Goal: Task Accomplishment & Management: Manage account settings

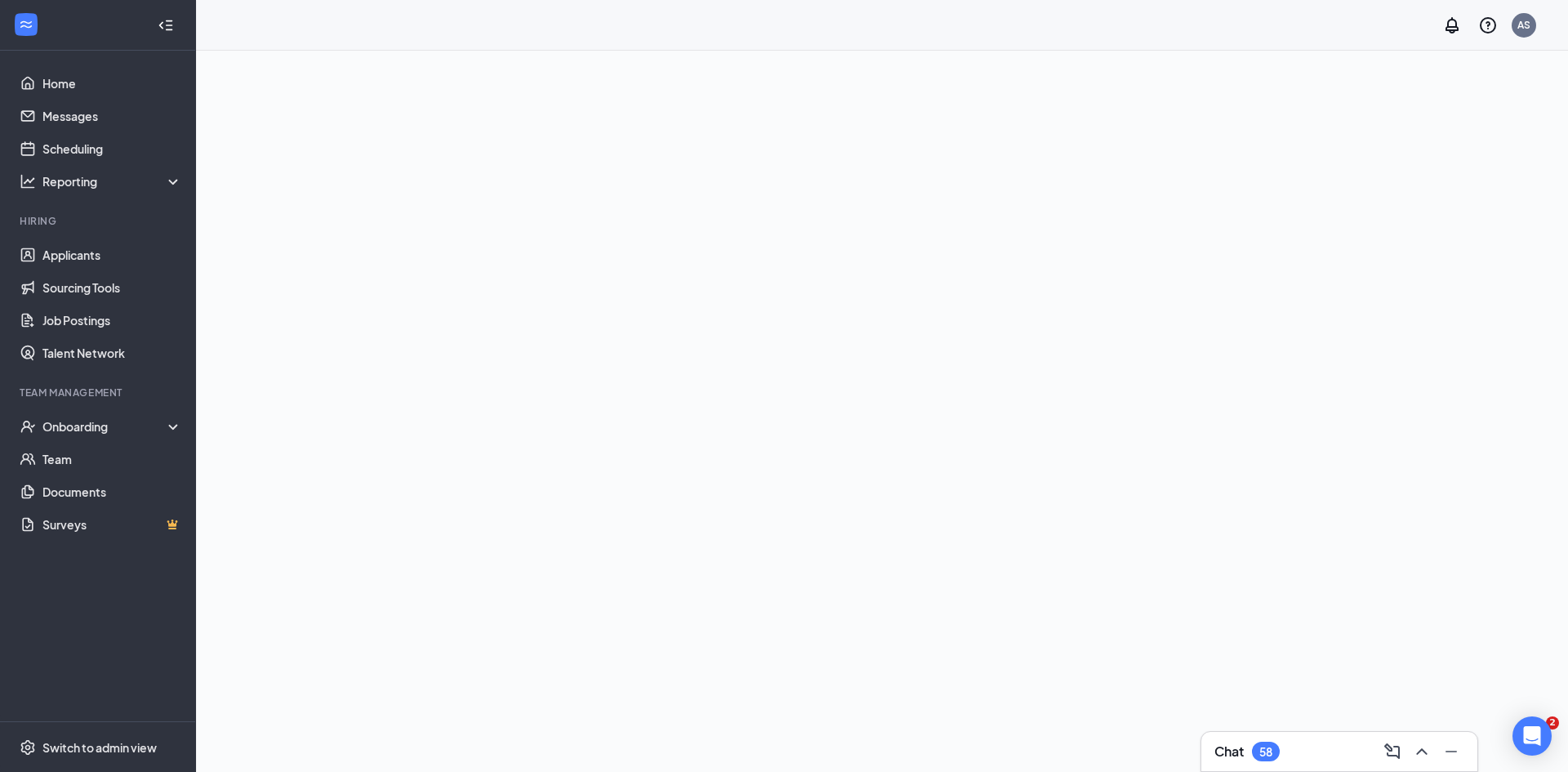
click at [1536, 29] on div "AS" at bounding box center [882, 25] width 1372 height 51
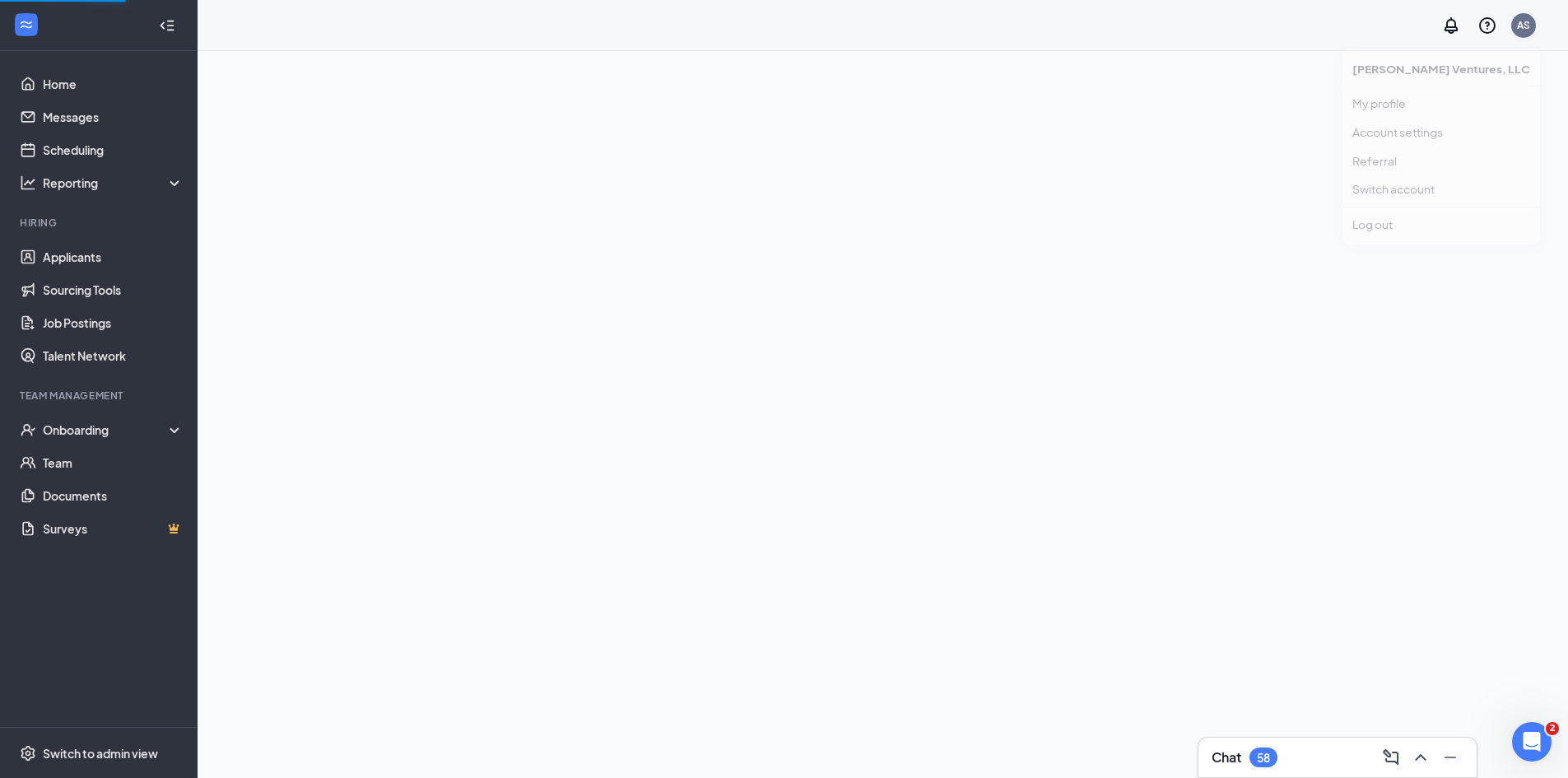
click at [1526, 30] on div "AS" at bounding box center [1523, 25] width 25 height 25
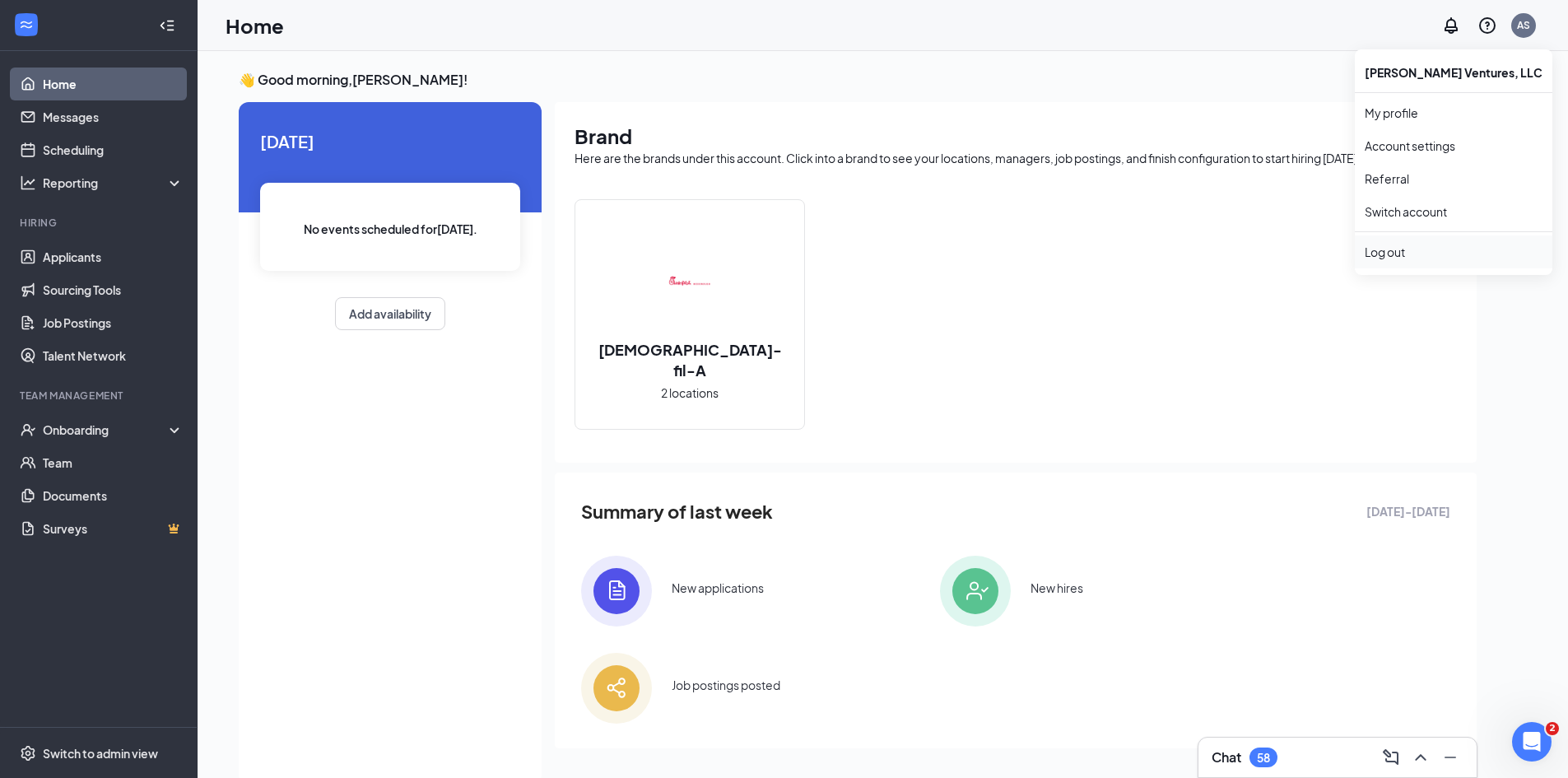
click at [1391, 256] on div "Log out" at bounding box center [1453, 252] width 178 height 16
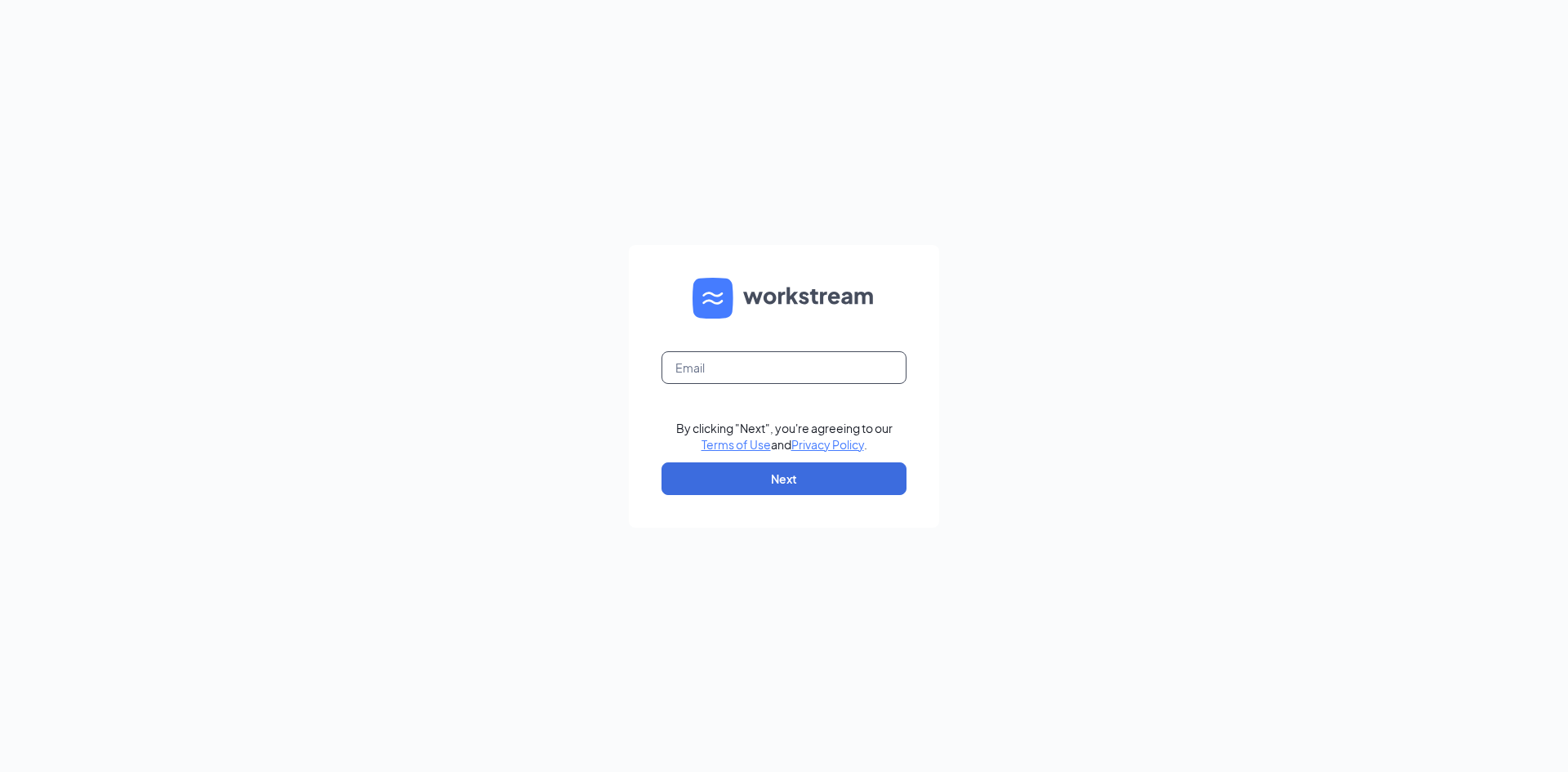
click at [733, 367] on input "text" at bounding box center [783, 367] width 245 height 33
type input "[EMAIL_ADDRESS][DOMAIN_NAME]"
click at [769, 486] on button "Next" at bounding box center [783, 478] width 245 height 33
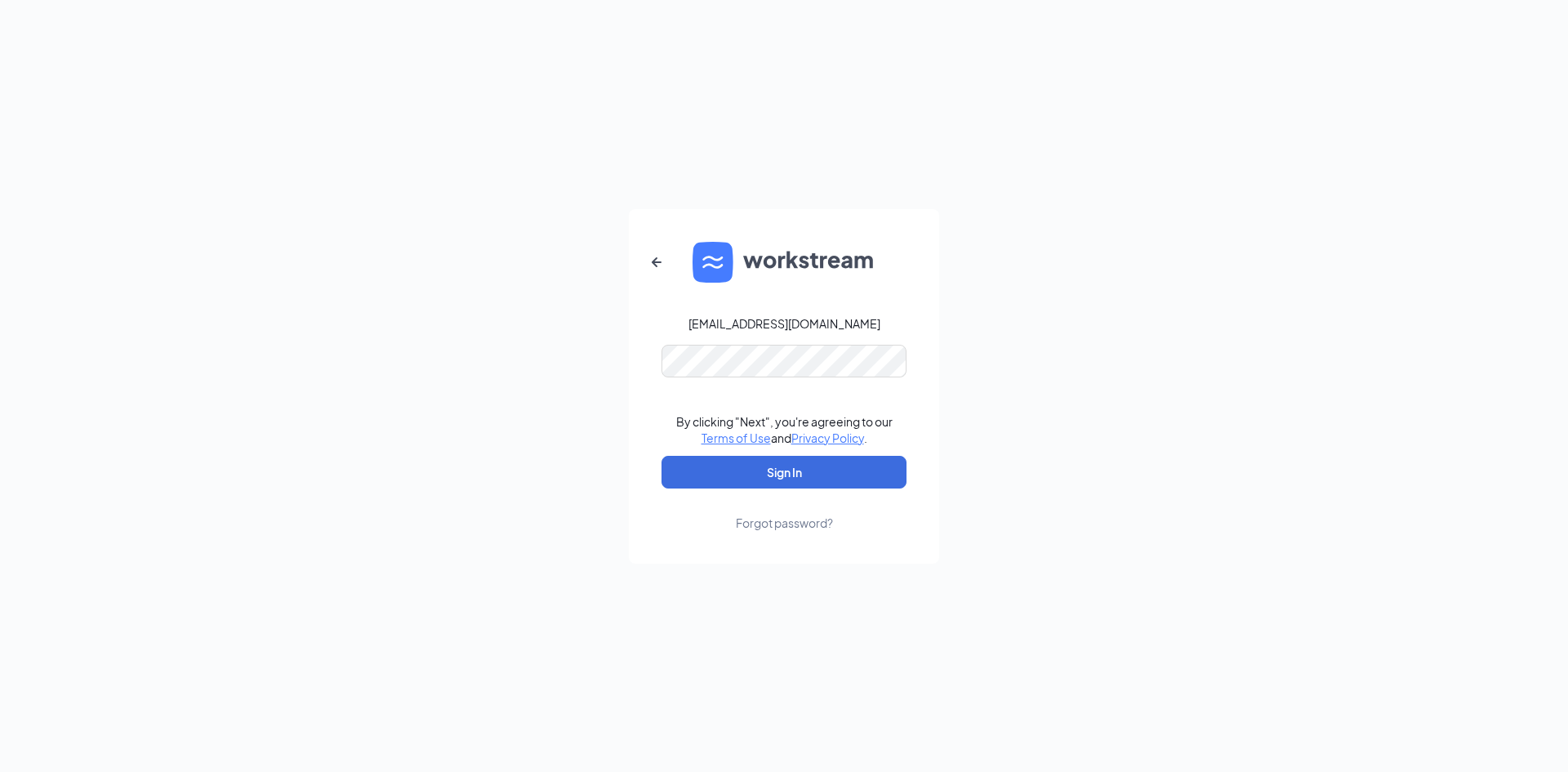
click at [792, 519] on div "Forgot password?" at bounding box center [784, 522] width 97 height 16
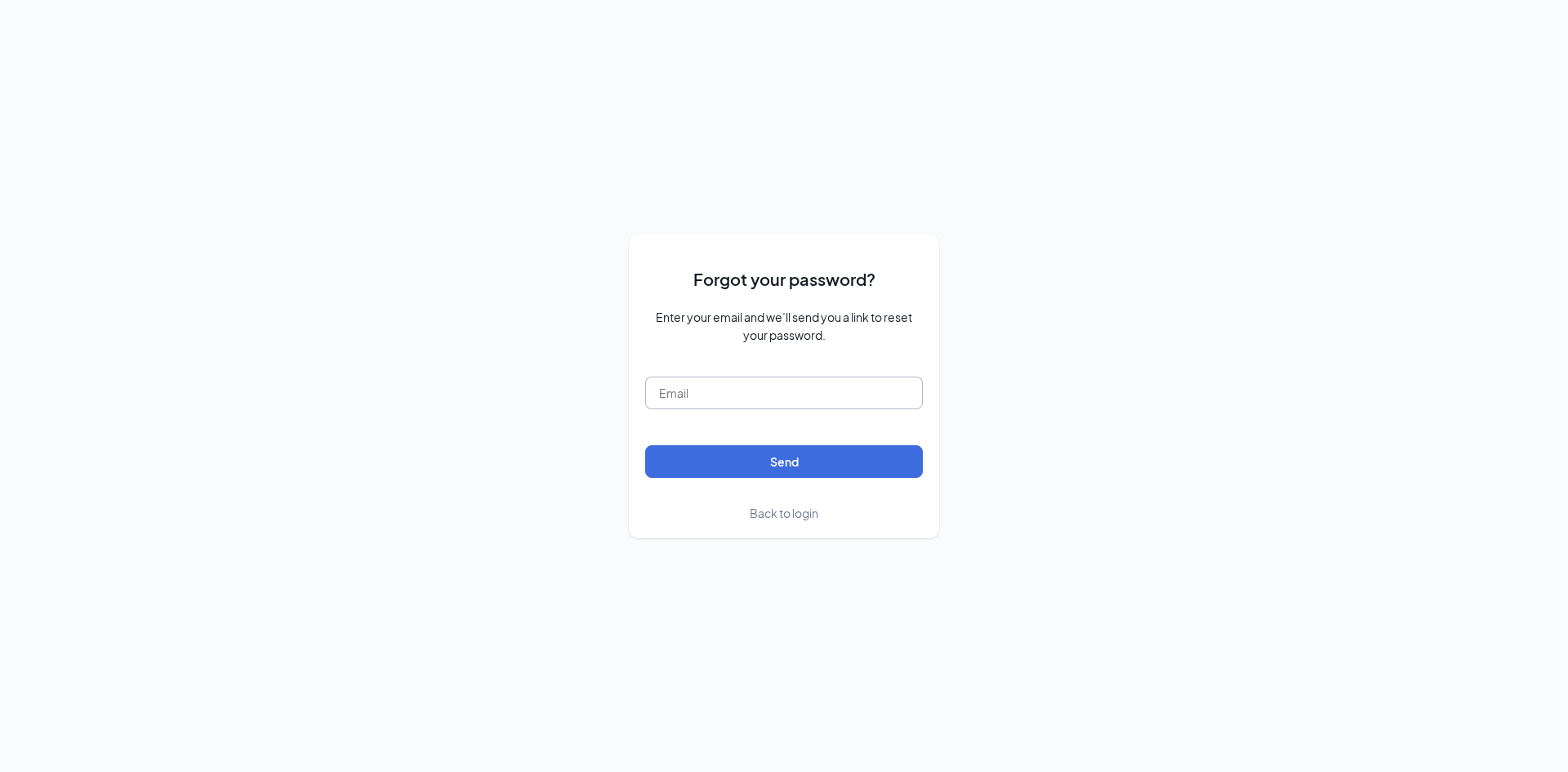
click at [749, 401] on input "text" at bounding box center [784, 392] width 278 height 33
type input "[EMAIL_ADDRESS][DOMAIN_NAME]"
click at [770, 467] on button "Send" at bounding box center [784, 461] width 278 height 33
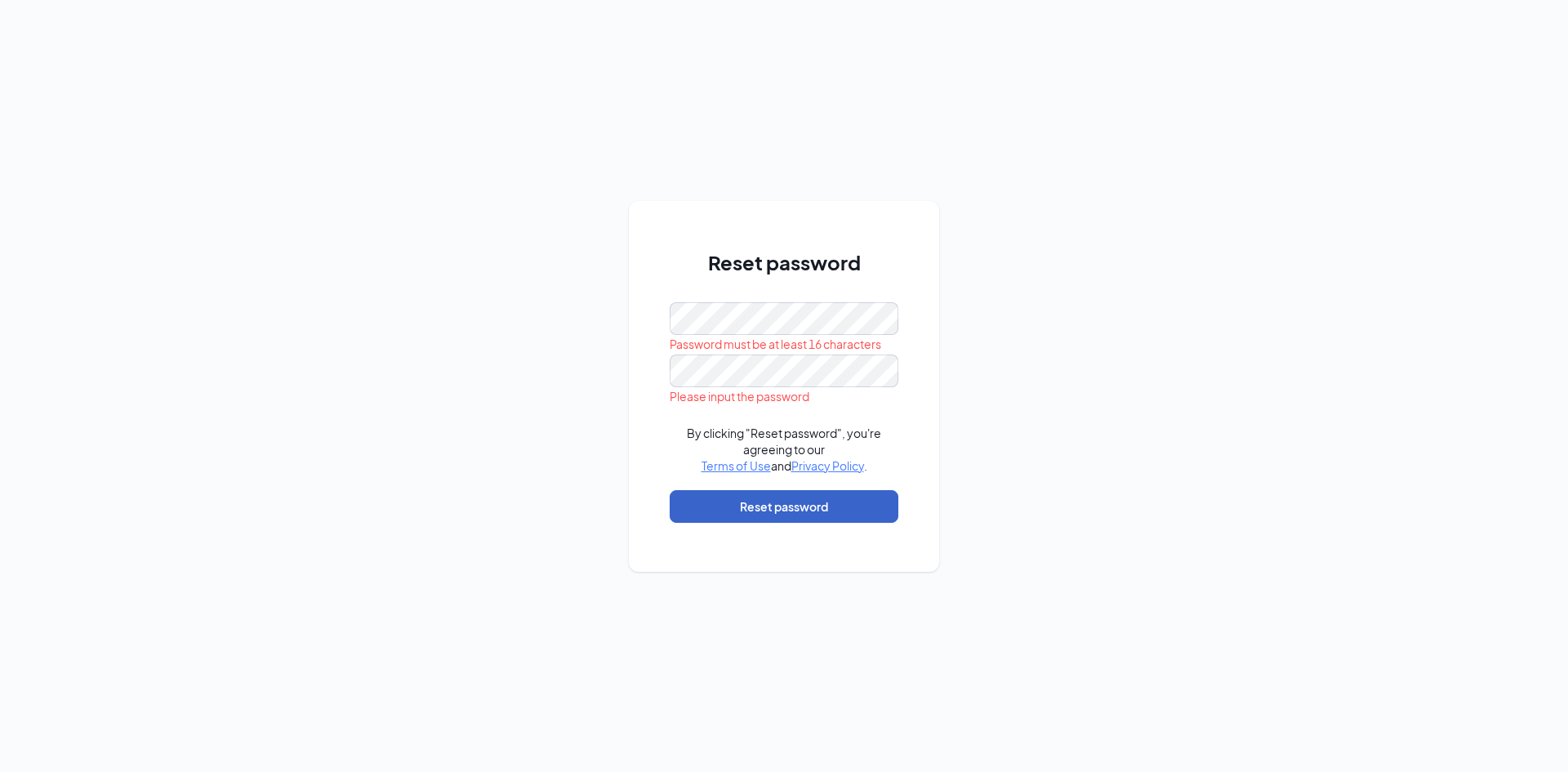
click at [772, 502] on button "Reset password" at bounding box center [784, 505] width 229 height 33
click at [804, 496] on button "Reset password" at bounding box center [784, 505] width 229 height 33
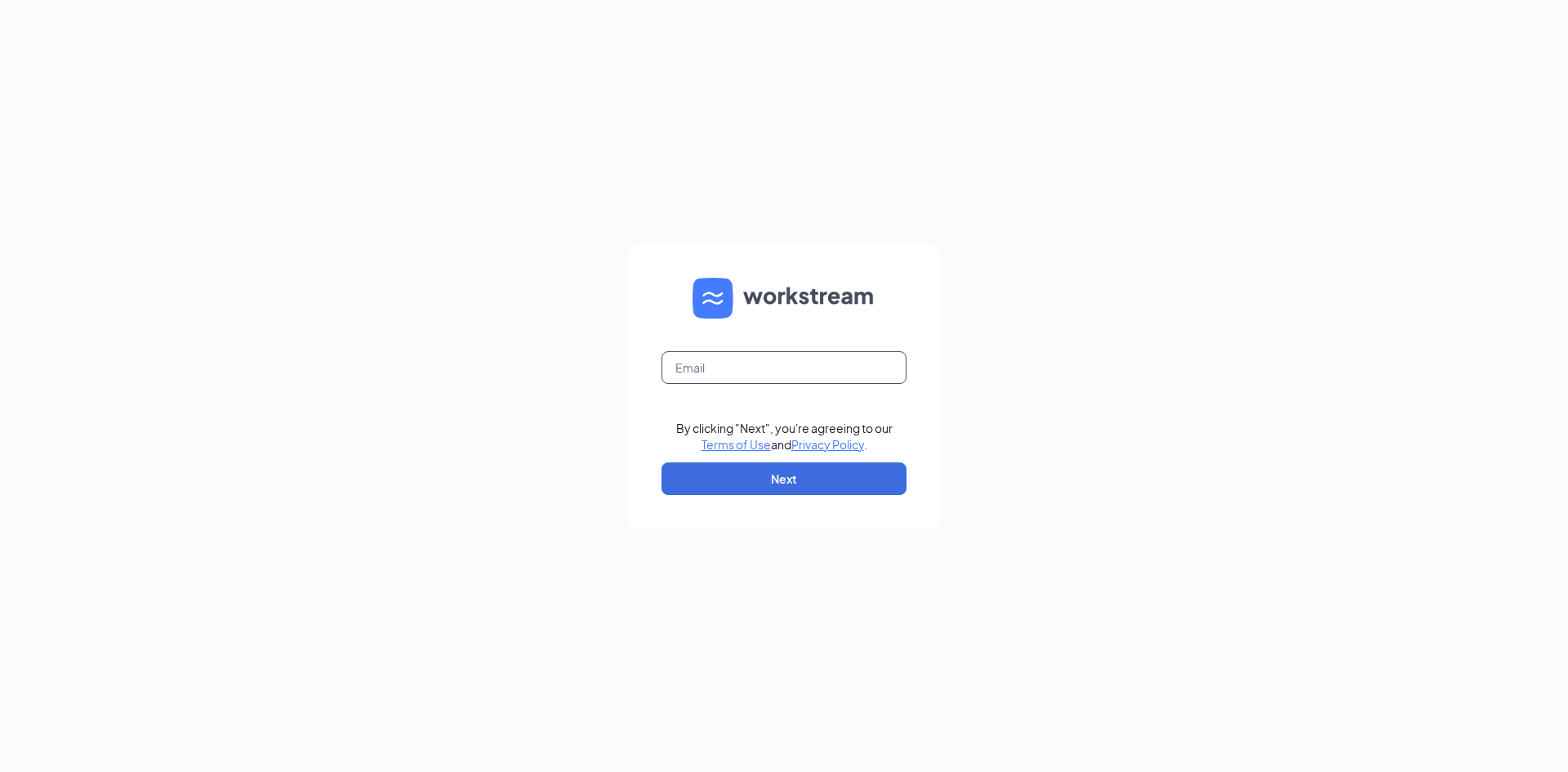
click at [848, 380] on input "text" at bounding box center [783, 367] width 245 height 33
type input "[EMAIL_ADDRESS][DOMAIN_NAME]"
click at [787, 480] on button "Next" at bounding box center [783, 478] width 245 height 33
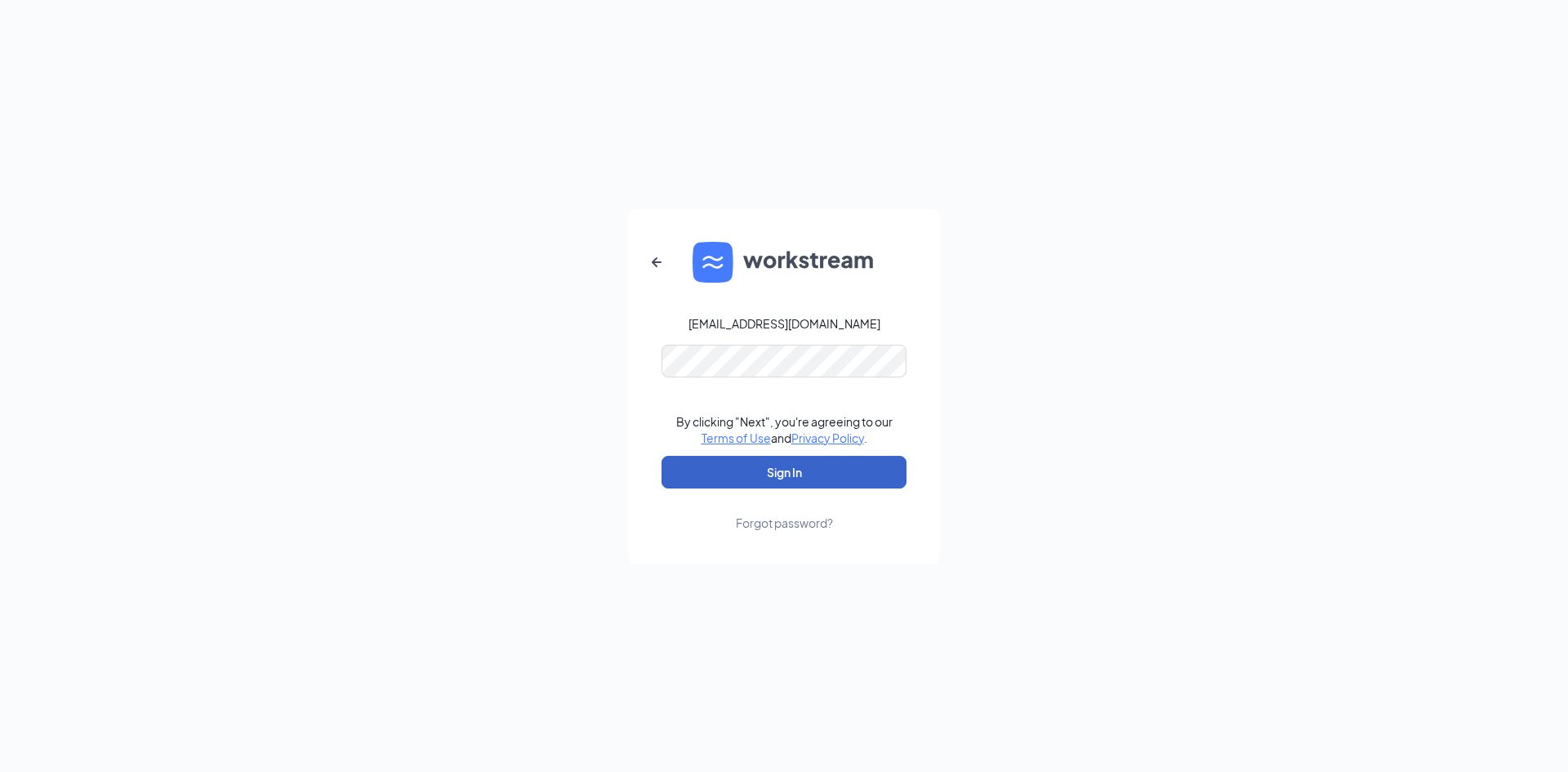
drag, startPoint x: 773, startPoint y: 456, endPoint x: 775, endPoint y: 466, distance: 10.2
click at [773, 457] on button "Sign In" at bounding box center [783, 472] width 245 height 33
click at [782, 456] on button "Sign In" at bounding box center [783, 472] width 245 height 33
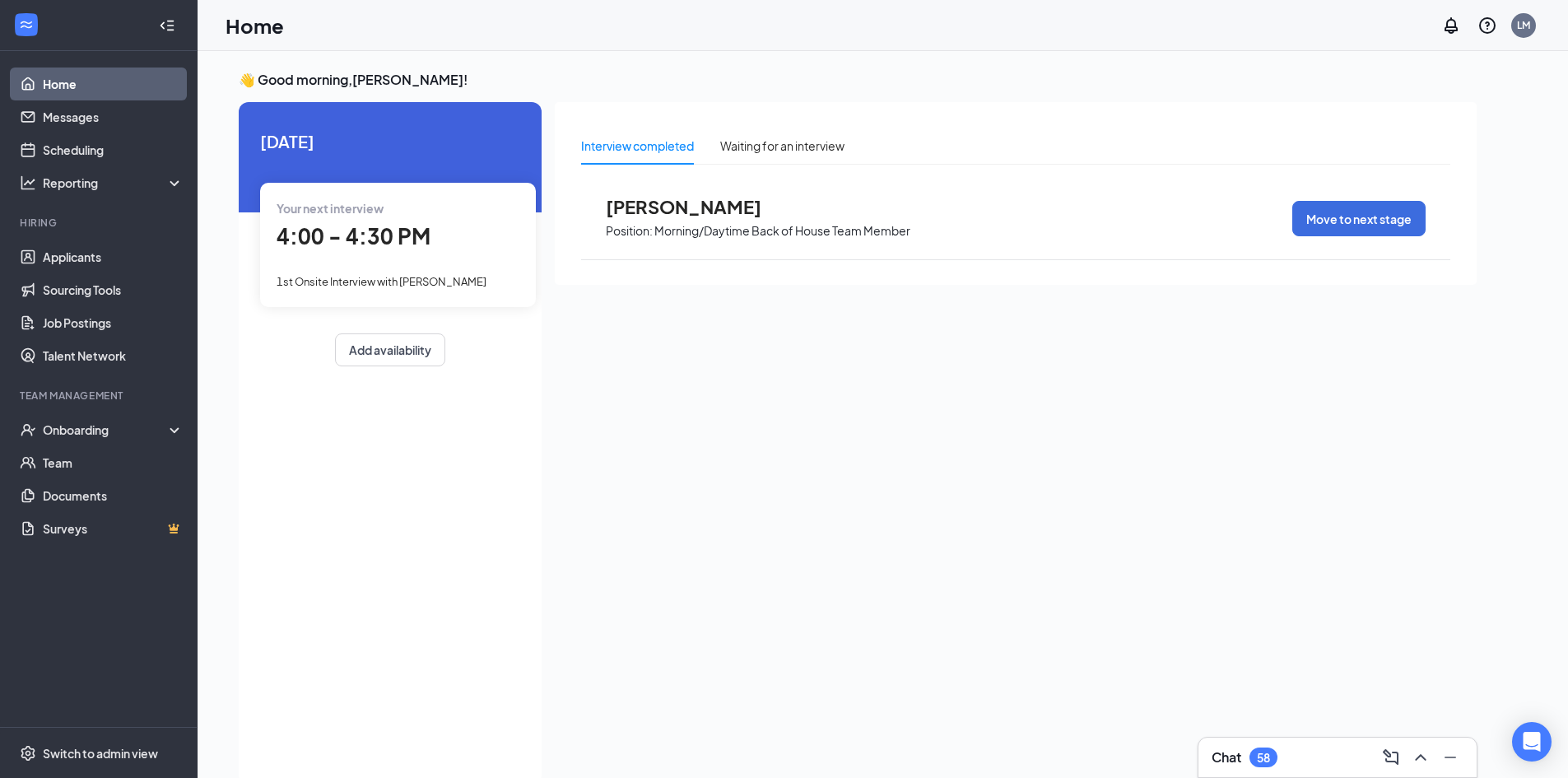
click at [436, 282] on span "1st Onsite Interview with Sydney Byrd" at bounding box center [382, 281] width 210 height 13
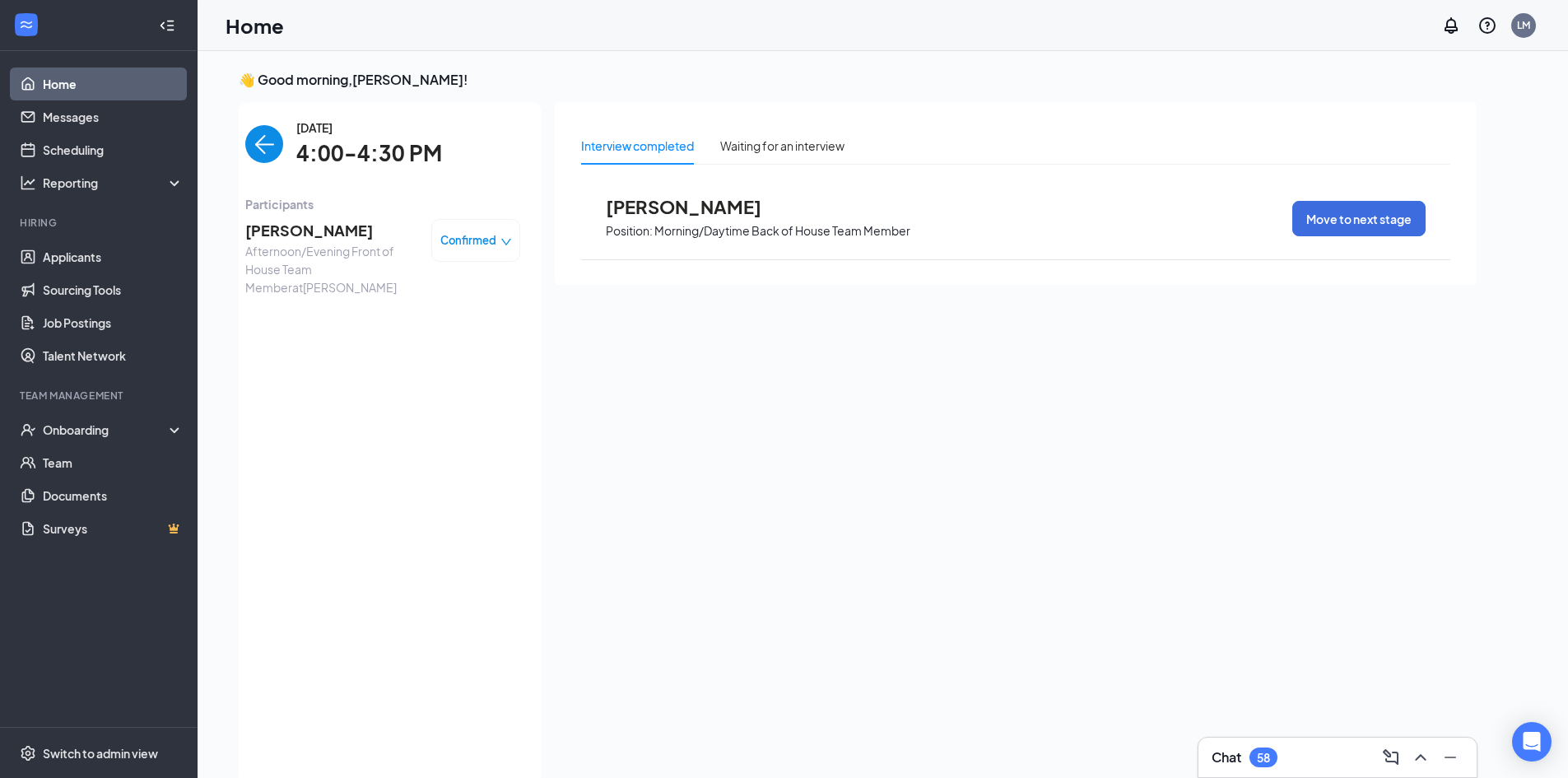
scroll to position [7, 0]
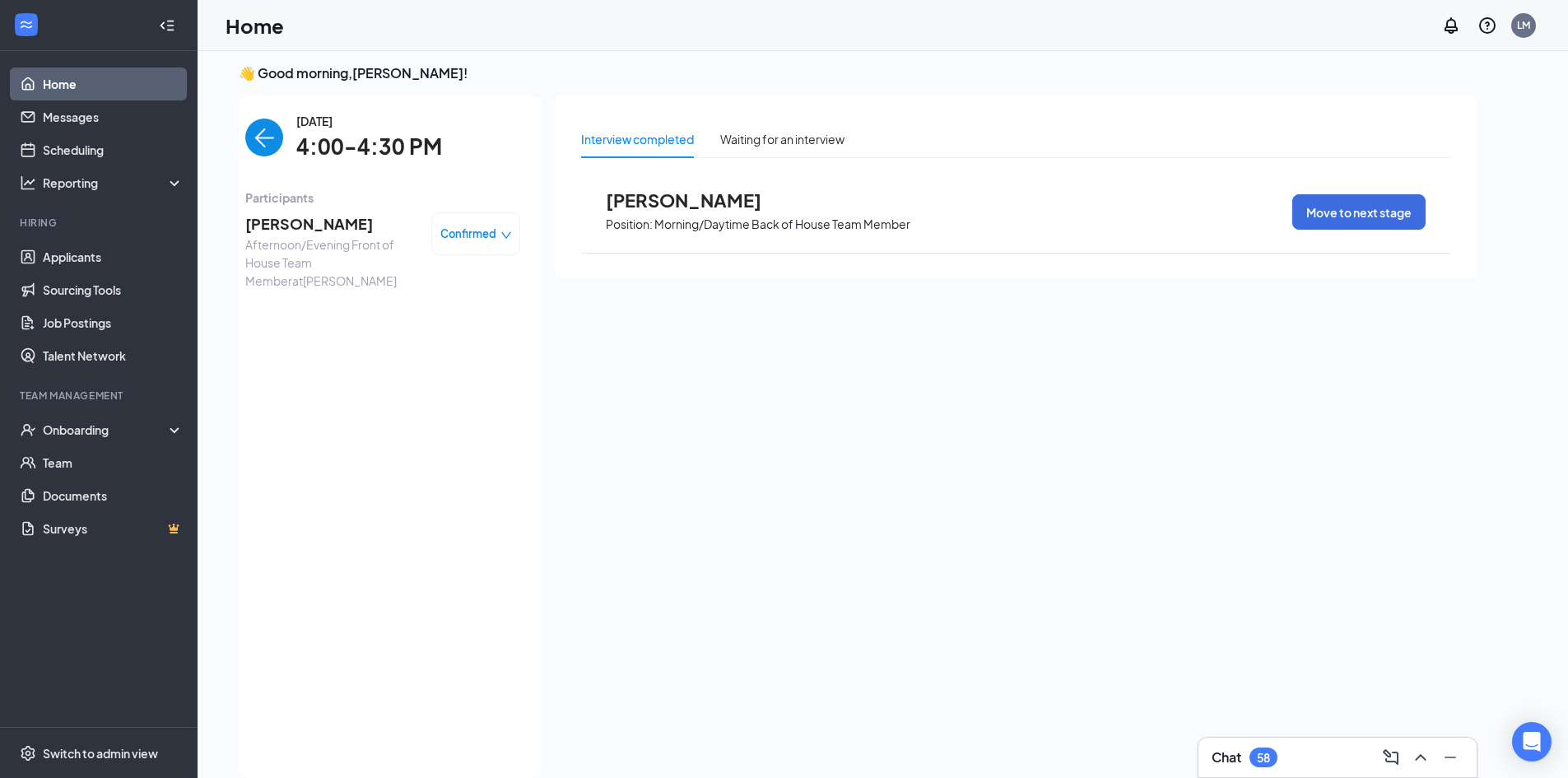
click at [293, 223] on span "Sydney Byrd" at bounding box center [332, 224] width 173 height 23
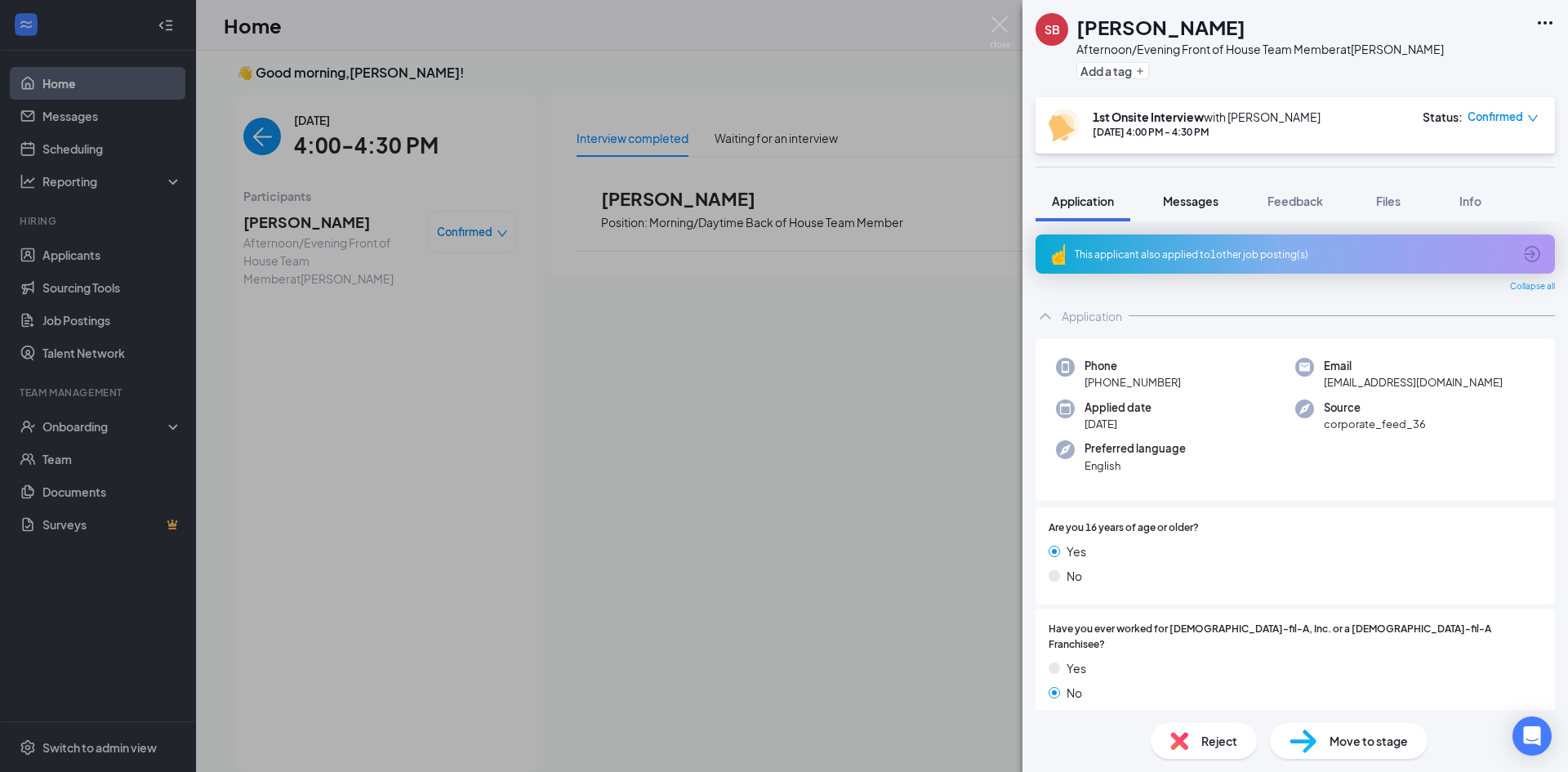
click at [1230, 212] on button "Messages" at bounding box center [1190, 200] width 88 height 41
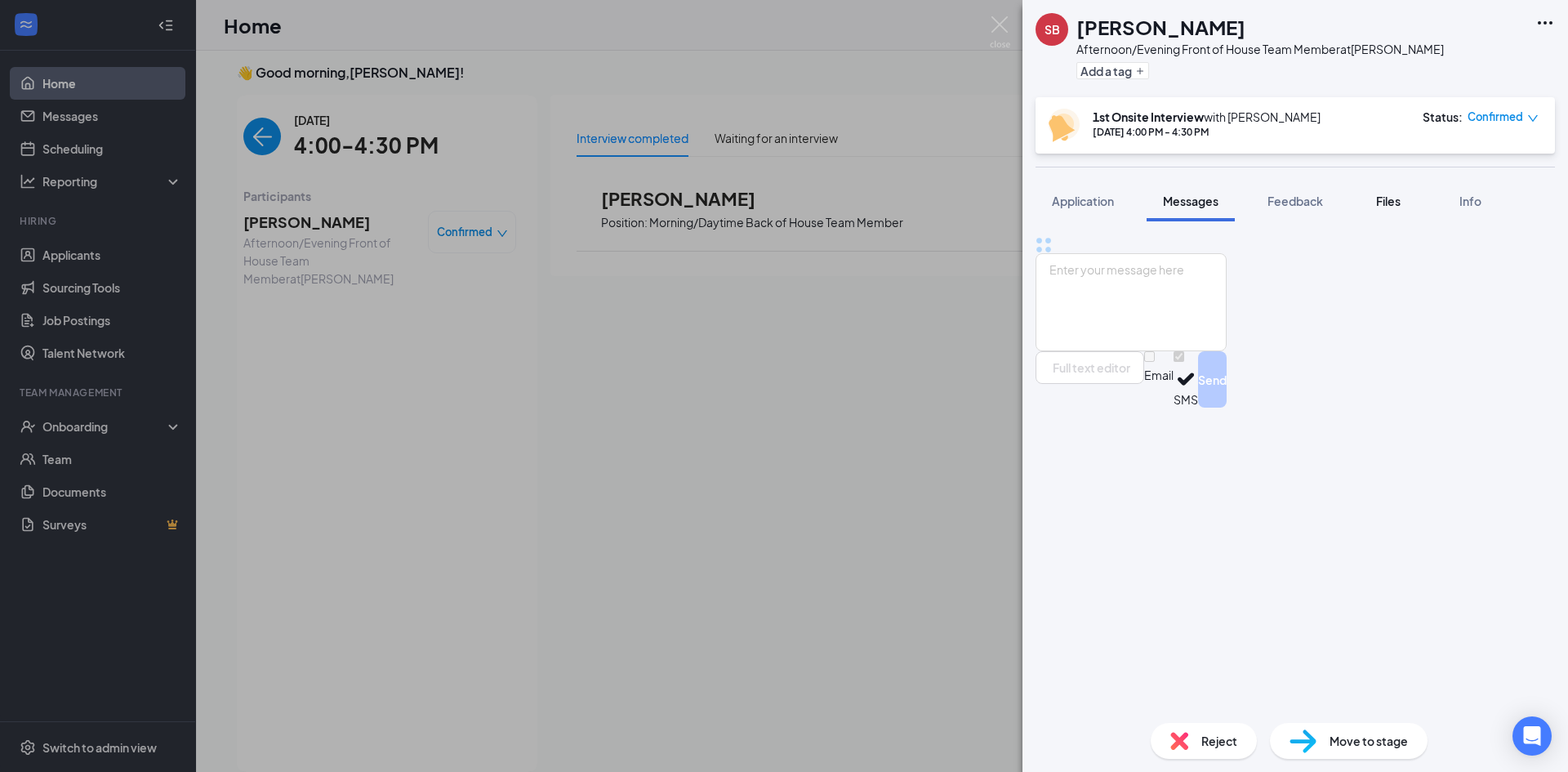
click at [1391, 215] on button "Files" at bounding box center [1389, 200] width 65 height 41
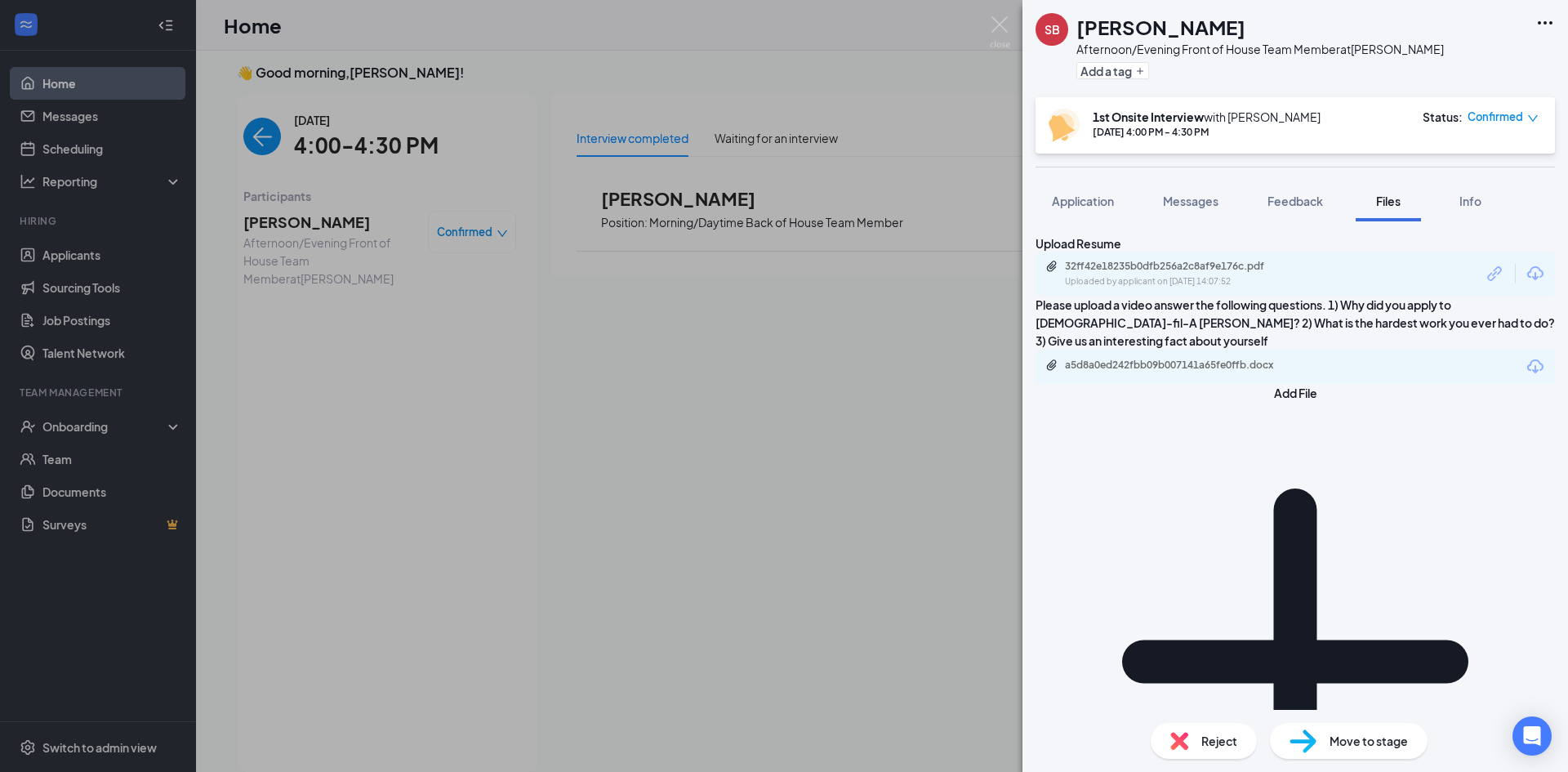
click at [1213, 372] on div "a5d8a0ed242fbb09b007141a65fe0ffb.docx" at bounding box center [1178, 365] width 229 height 13
click at [1245, 372] on div "a5d8a0ed242fbb09b007141a65fe0ffb.docx" at bounding box center [1178, 365] width 229 height 13
click at [1527, 374] on icon "Download" at bounding box center [1535, 367] width 16 height 14
click at [791, 260] on div "SB Sydney Byrd Afternoon/Evening Front of House Team Member at McDonough Add a …" at bounding box center [784, 386] width 1568 height 772
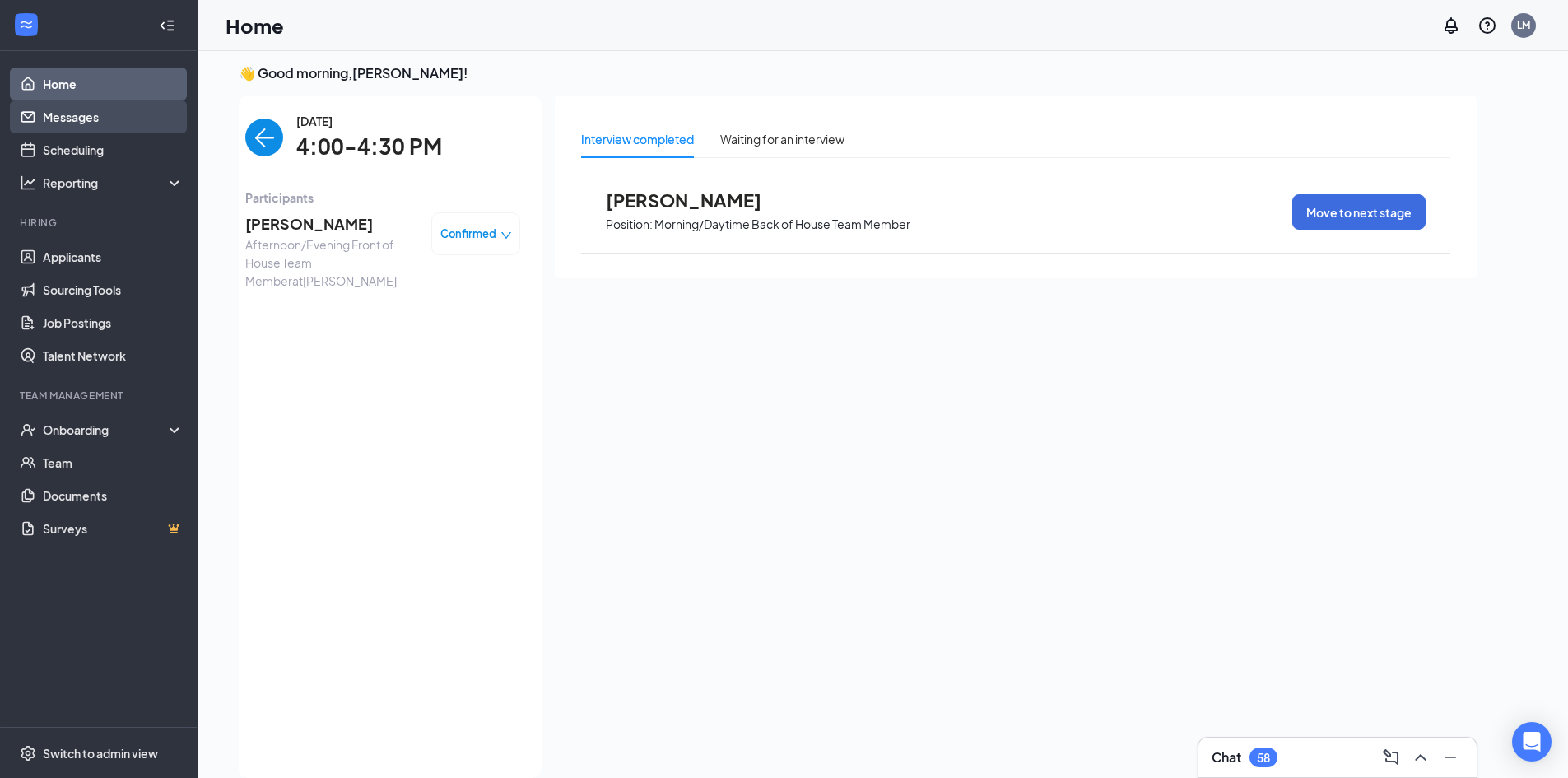
click at [105, 116] on link "Messages" at bounding box center [113, 117] width 141 height 33
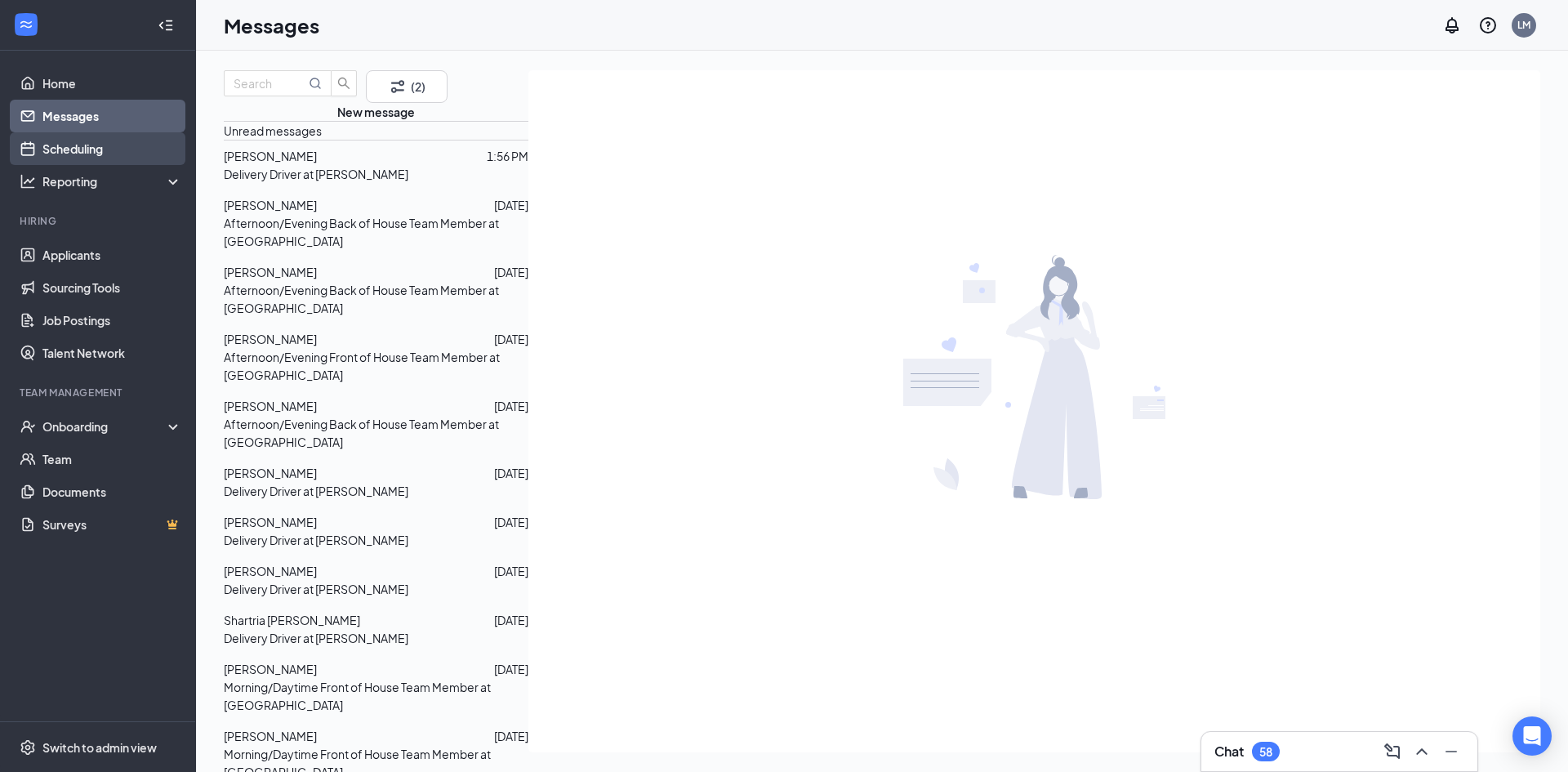
click at [92, 141] on link "Scheduling" at bounding box center [112, 148] width 140 height 33
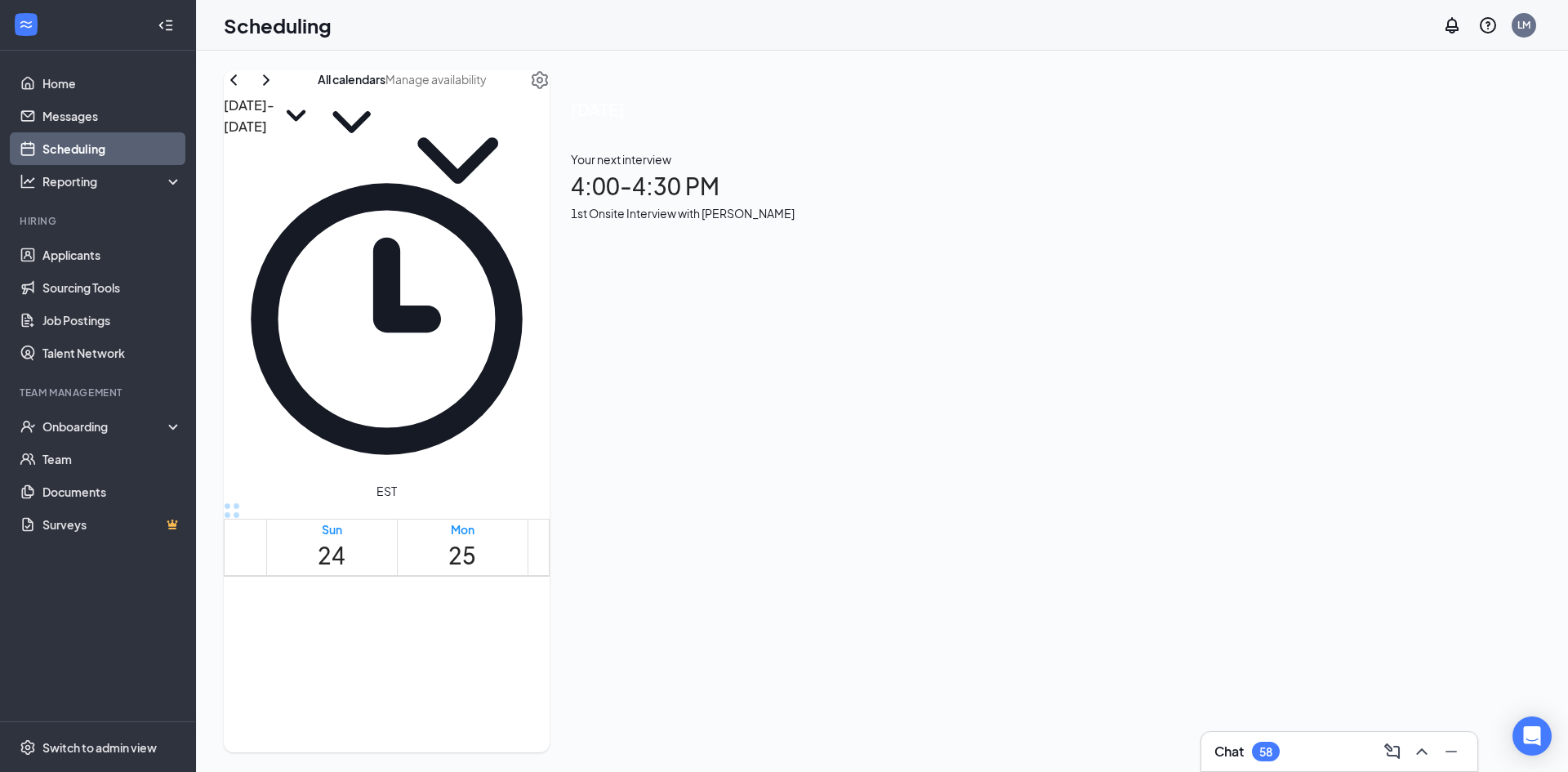
scroll to position [1048, 0]
click at [1248, 749] on div "Chat 58" at bounding box center [1247, 751] width 65 height 20
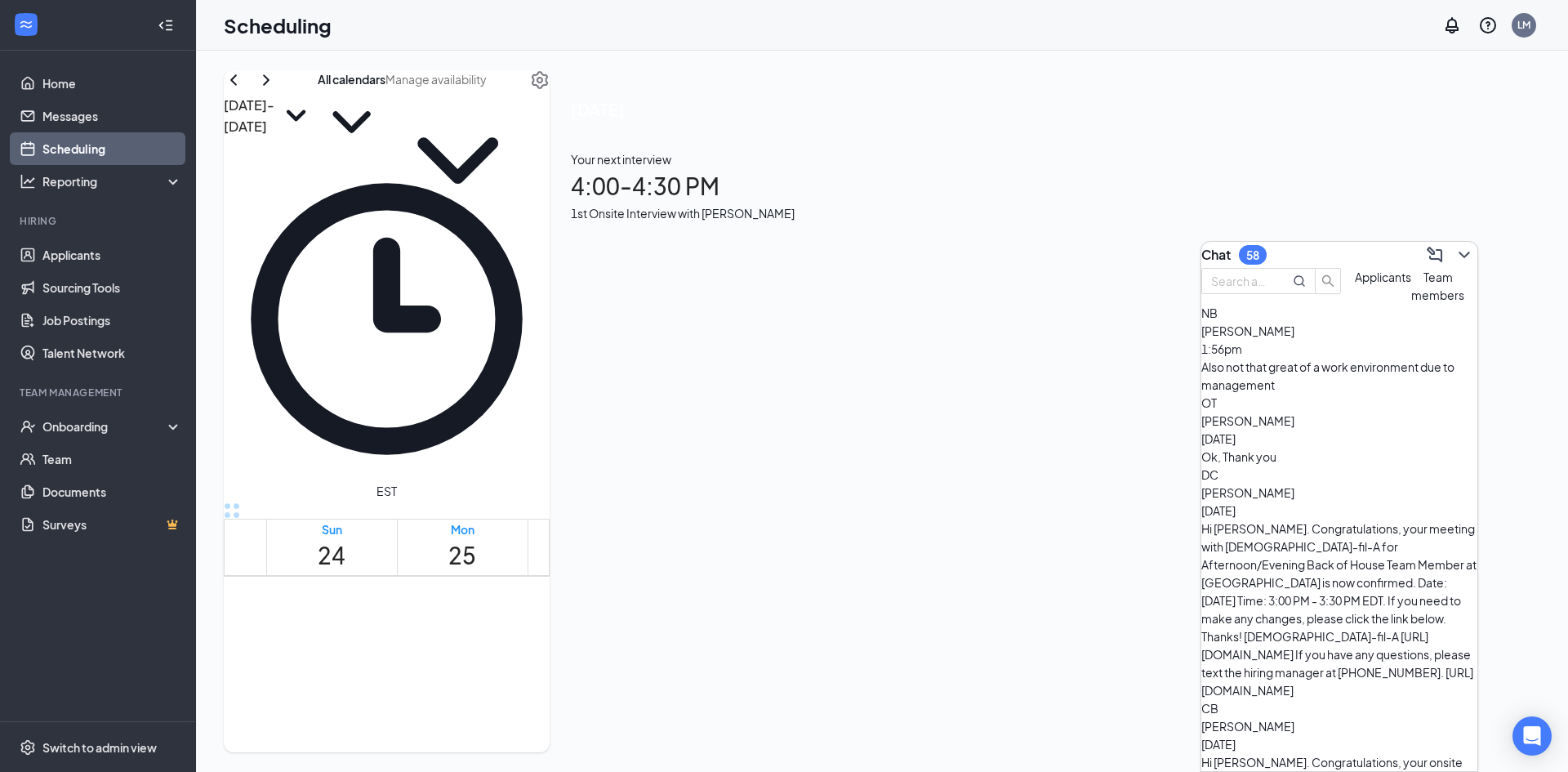
click at [1367, 392] on div "Also not that great of a work environment due to management" at bounding box center [1339, 376] width 277 height 36
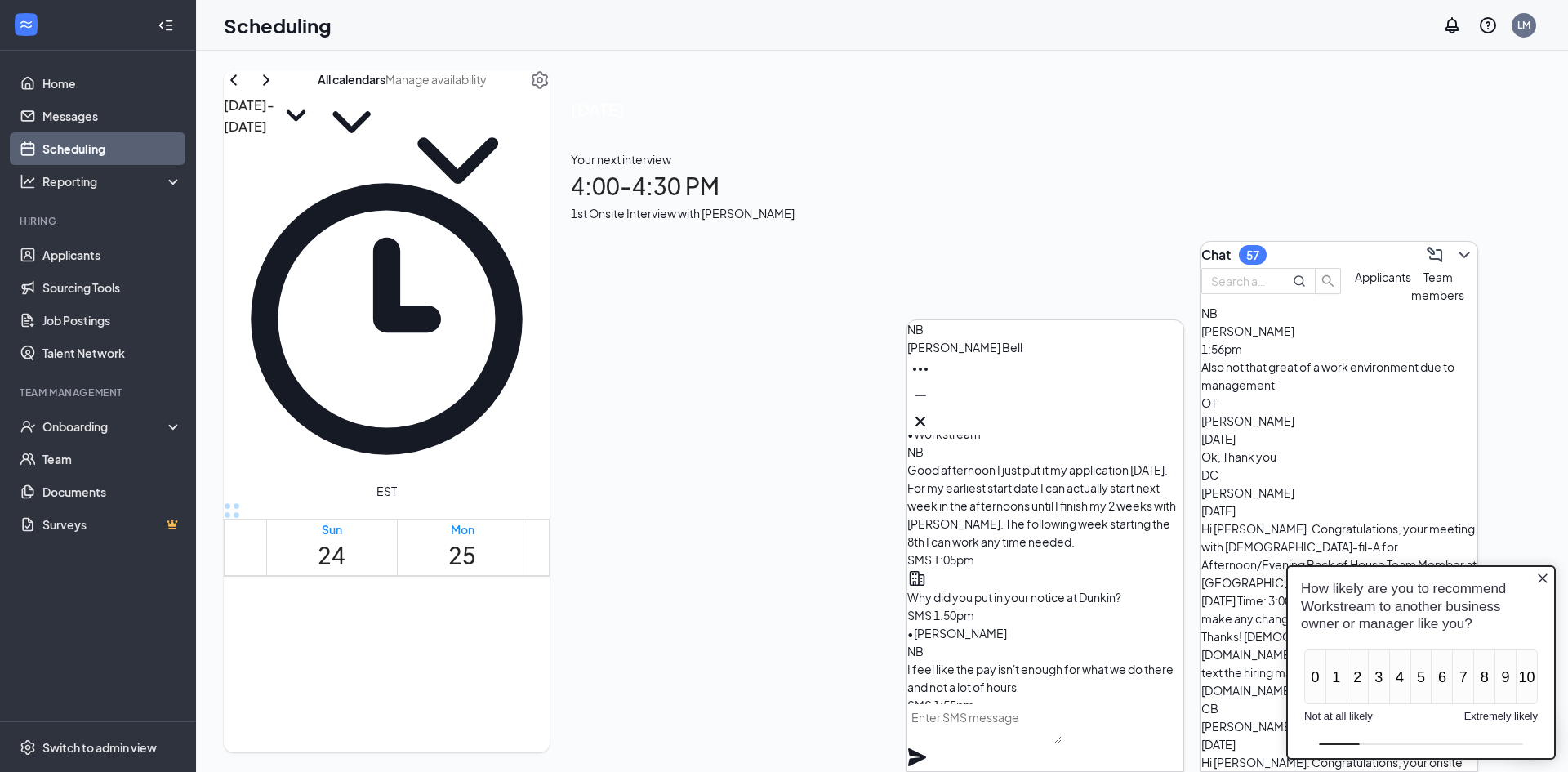
scroll to position [0, 0]
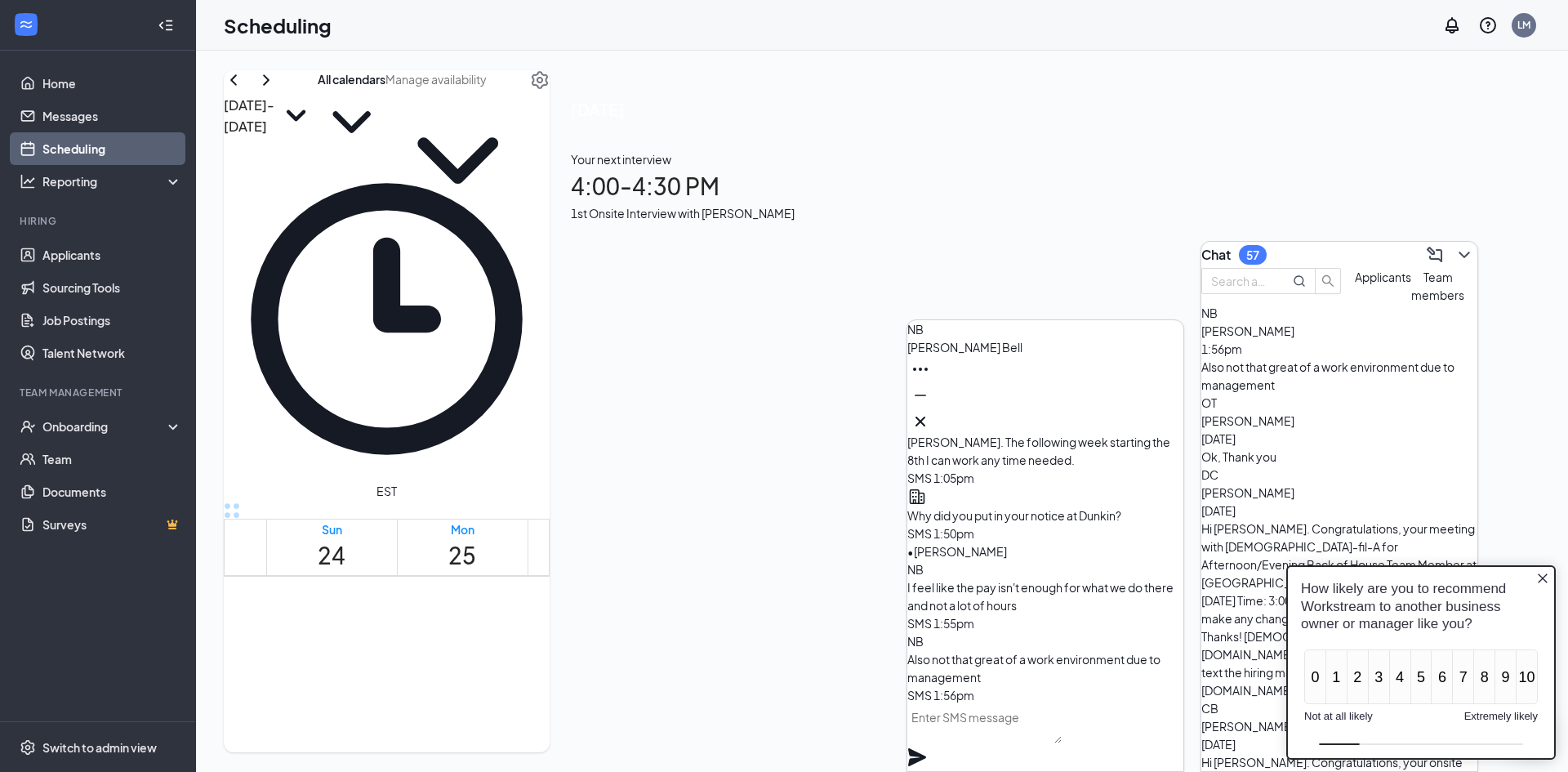
click at [931, 421] on icon "Cross" at bounding box center [921, 421] width 20 height 20
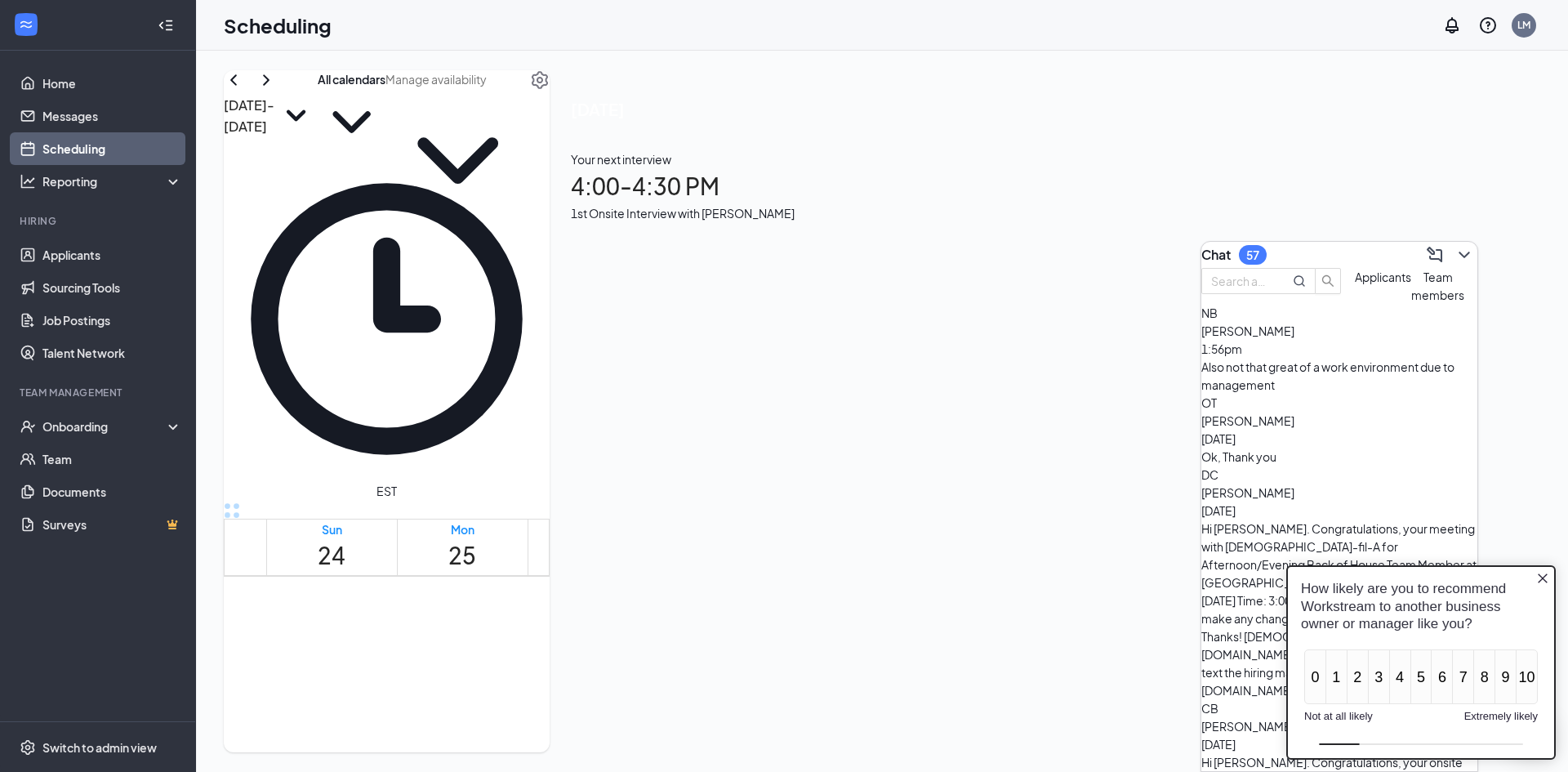
click at [1551, 570] on div "How likely are you to recommend Workstream to another business owner or manager…" at bounding box center [1420, 606] width 267 height 78
click at [1543, 578] on icon "Close button" at bounding box center [1543, 578] width 10 height 10
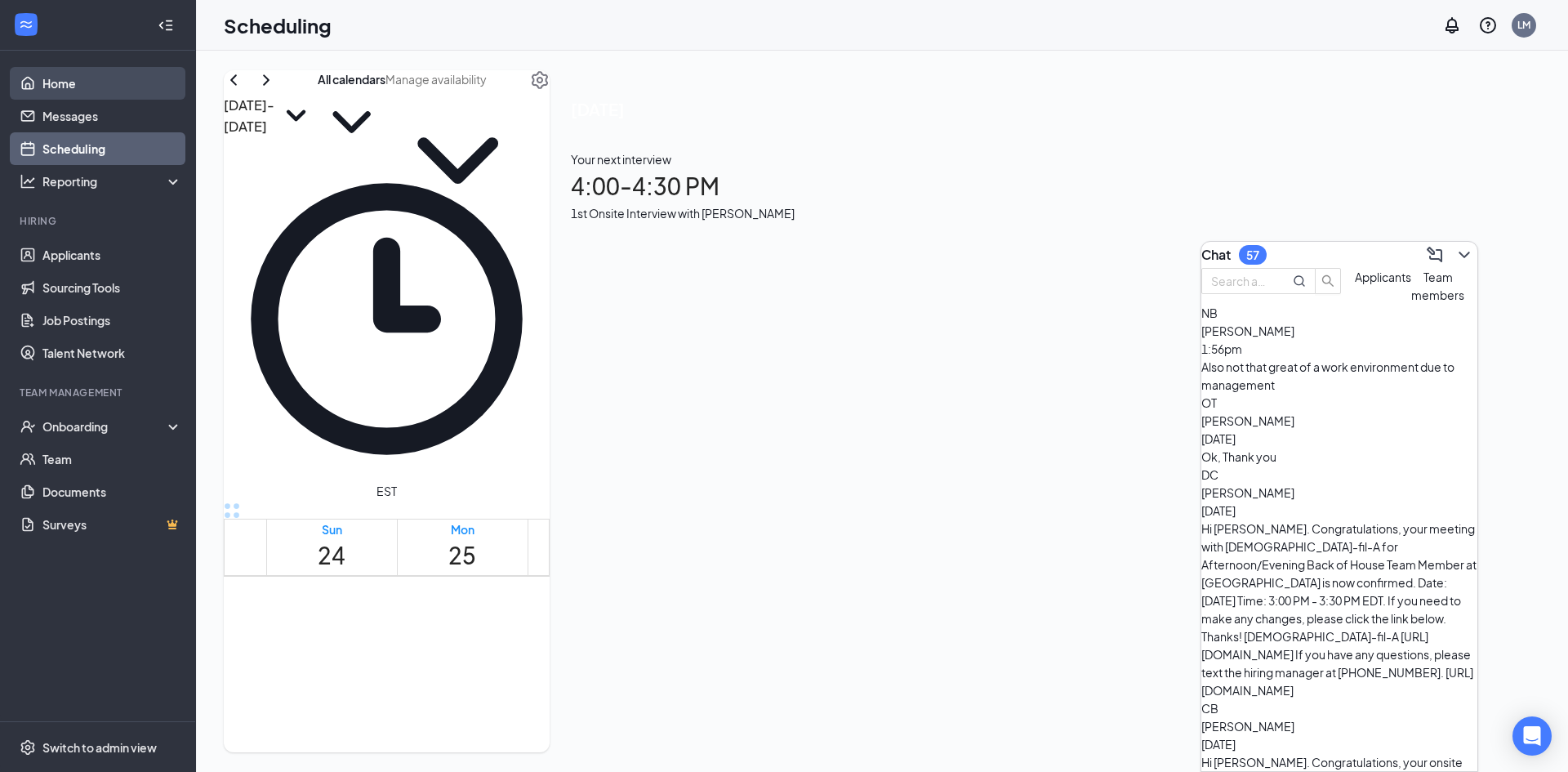
click at [77, 90] on link "Home" at bounding box center [112, 83] width 140 height 33
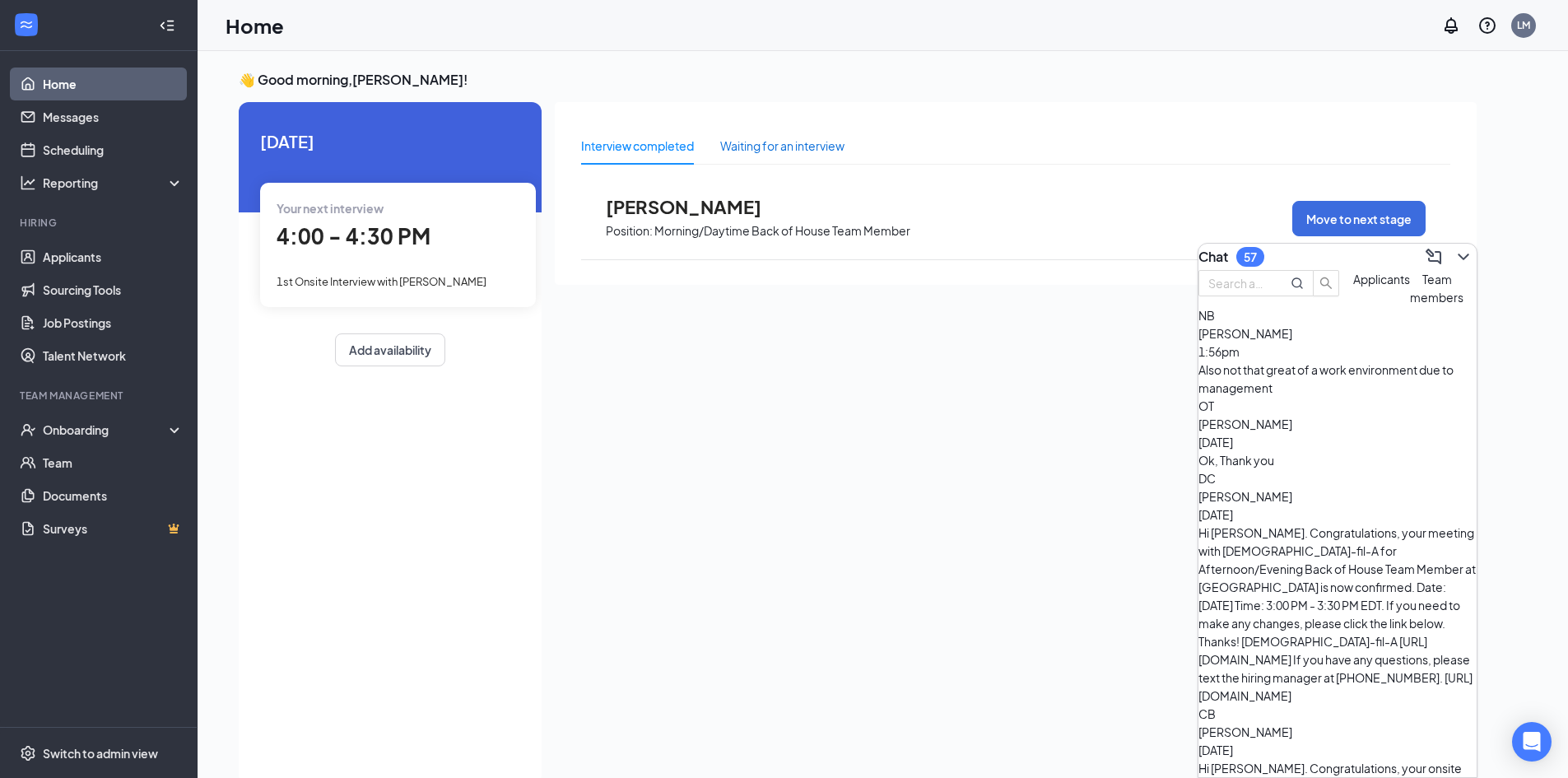
click at [762, 152] on div "Waiting for an interview" at bounding box center [782, 146] width 124 height 18
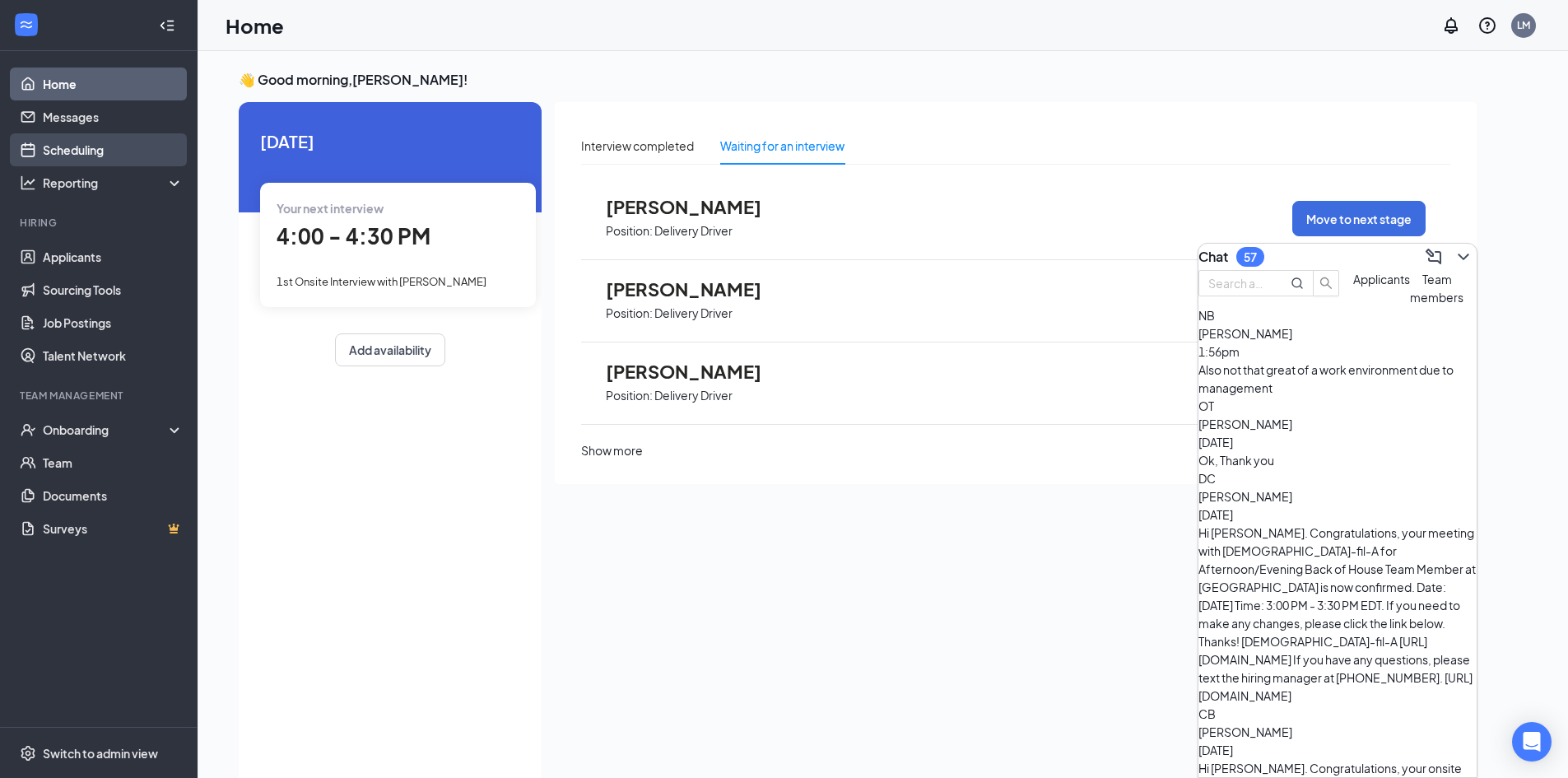
click at [49, 149] on link "Scheduling" at bounding box center [113, 149] width 141 height 33
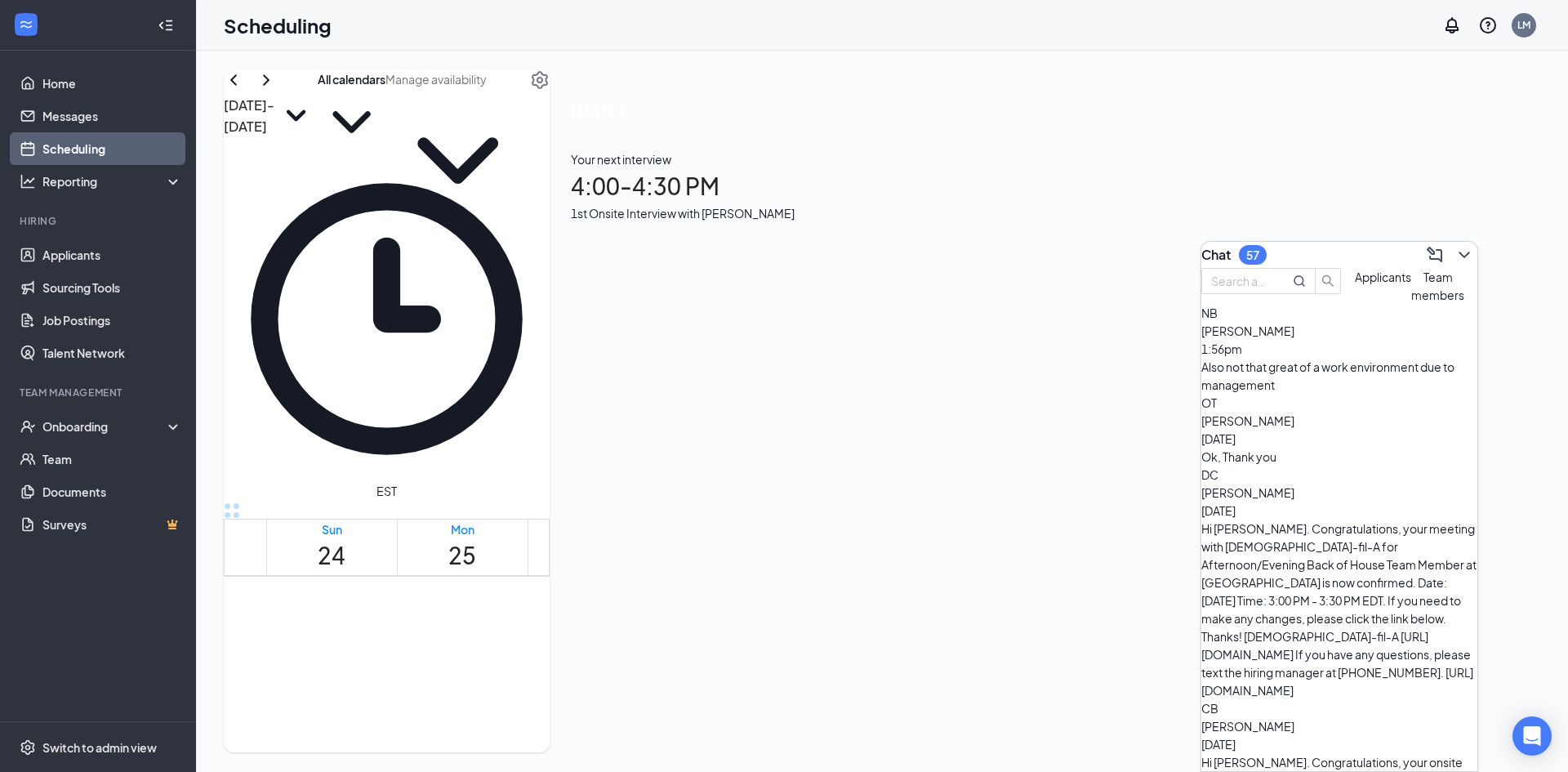
scroll to position [803, 0]
